Goal: Task Accomplishment & Management: Use online tool/utility

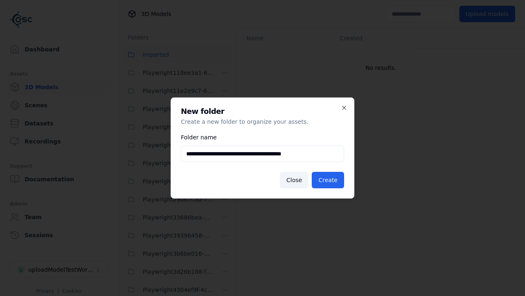
scroll to position [831, 0]
type input "**********"
click at [329, 180] on button "Create" at bounding box center [328, 180] width 32 height 16
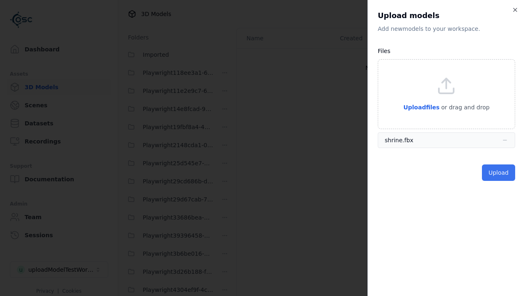
click at [500, 172] on button "Upload" at bounding box center [498, 172] width 33 height 16
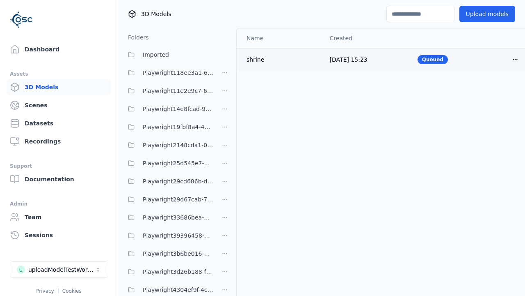
click at [516, 59] on html "Support Dashboard Assets 3D Models Scenes Datasets Recordings Support Documenta…" at bounding box center [262, 148] width 525 height 296
click at [498, 91] on div "Delete" at bounding box center [497, 91] width 48 height 13
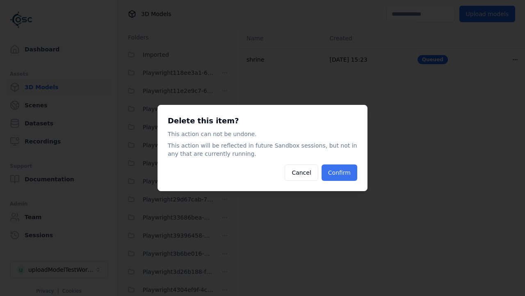
click at [340, 172] on button "Confirm" at bounding box center [340, 172] width 36 height 16
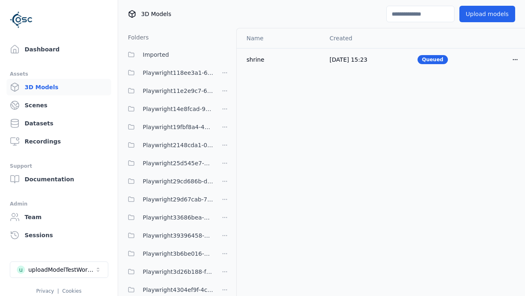
click at [225, 148] on html "Support Dashboard Assets 3D Models Scenes Datasets Recordings Support Documenta…" at bounding box center [262, 148] width 525 height 296
